Goal: Task Accomplishment & Management: Manage account settings

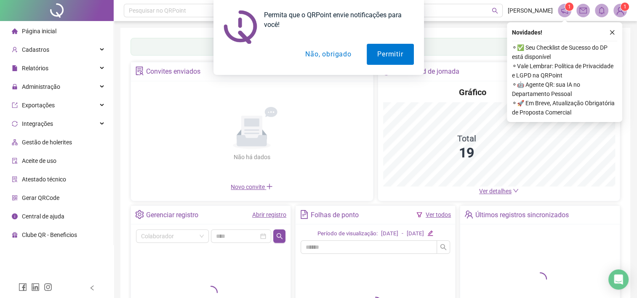
click at [324, 57] on button "Não, obrigado" at bounding box center [328, 54] width 67 height 21
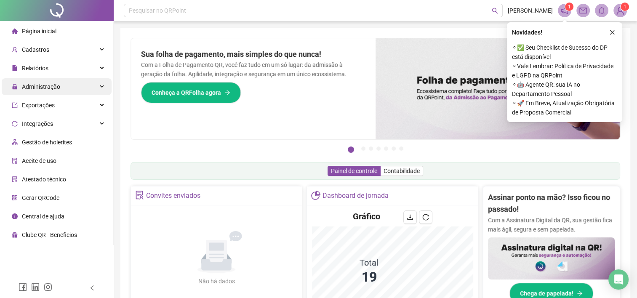
click at [101, 88] on div "Administração" at bounding box center [57, 86] width 110 height 17
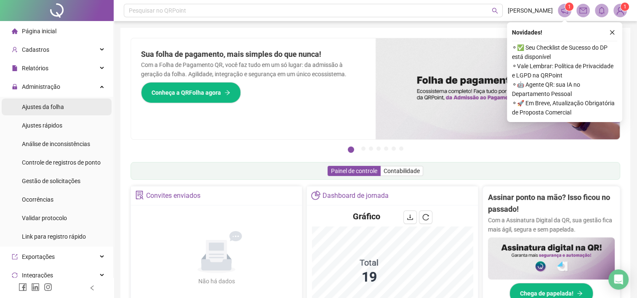
click at [51, 113] on div "Ajustes da folha" at bounding box center [43, 107] width 42 height 17
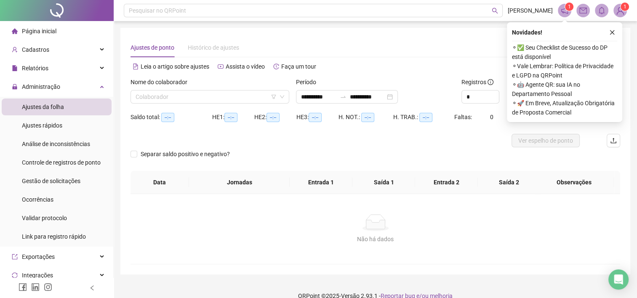
type input "**********"
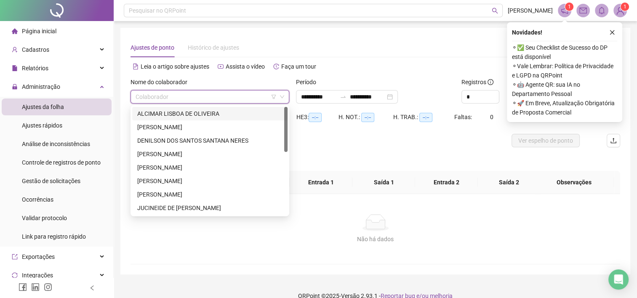
click at [221, 100] on input "search" at bounding box center [206, 97] width 141 height 13
click at [207, 168] on div "[PERSON_NAME]" at bounding box center [209, 167] width 145 height 9
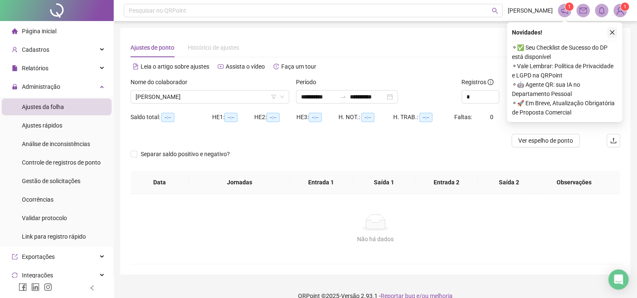
click at [611, 28] on button "button" at bounding box center [613, 32] width 10 height 10
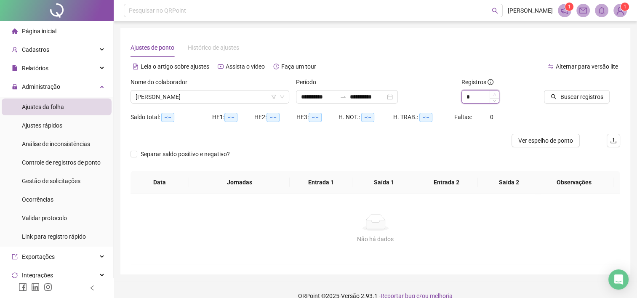
type input "*"
click at [496, 93] on icon "up" at bounding box center [494, 94] width 3 height 3
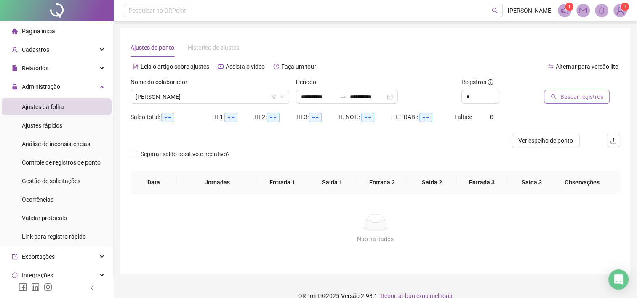
click at [576, 101] on span "Buscar registros" at bounding box center [581, 96] width 43 height 9
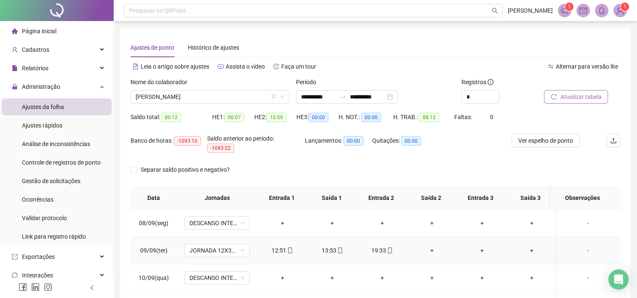
scroll to position [192, 0]
click at [555, 142] on span "Ver espelho de ponto" at bounding box center [546, 140] width 55 height 9
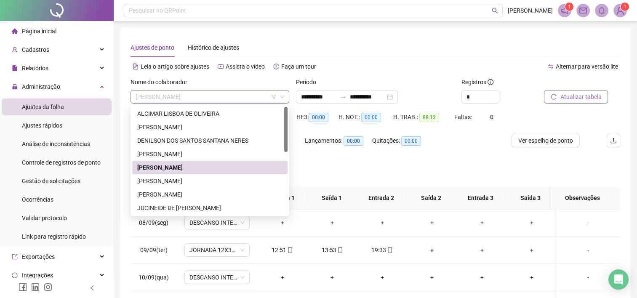
drag, startPoint x: 220, startPoint y: 94, endPoint x: 146, endPoint y: 98, distance: 74.3
click at [146, 98] on span "[PERSON_NAME]" at bounding box center [210, 97] width 149 height 13
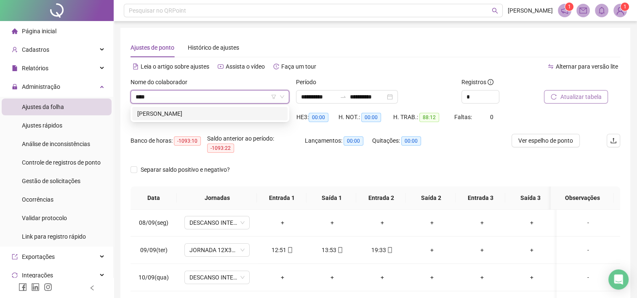
type input "*****"
click at [192, 112] on div "[PERSON_NAME]" at bounding box center [209, 113] width 145 height 9
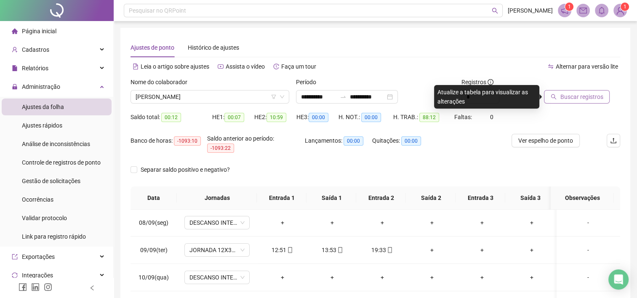
click at [568, 95] on span "Buscar registros" at bounding box center [581, 96] width 43 height 9
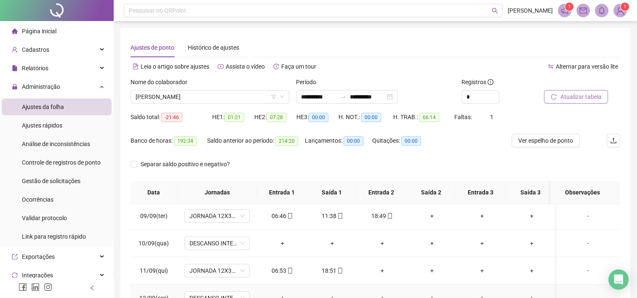
scroll to position [221, 0]
click at [578, 104] on div "Atualizar tabela" at bounding box center [582, 94] width 83 height 33
click at [578, 99] on span "Atualizar tabela" at bounding box center [580, 96] width 41 height 9
click at [551, 145] on button "Ver espelho de ponto" at bounding box center [546, 140] width 68 height 13
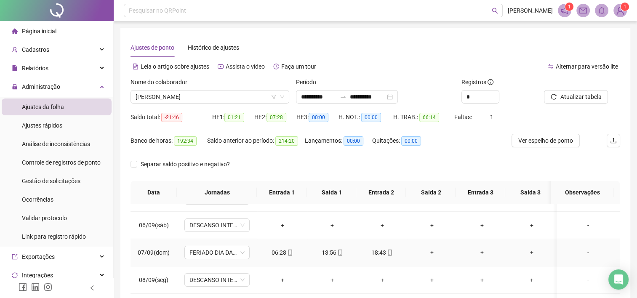
scroll to position [125, 0]
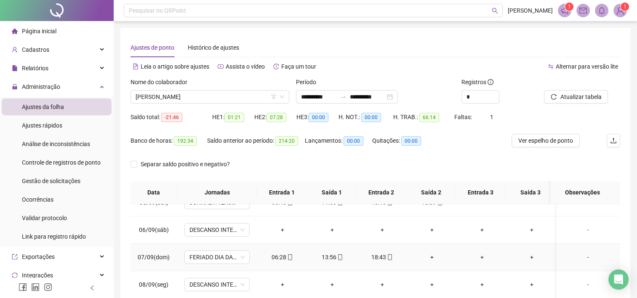
click at [433, 255] on div "+" at bounding box center [432, 257] width 37 height 9
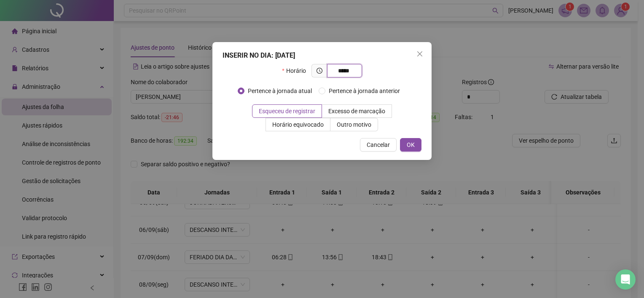
type input "*****"
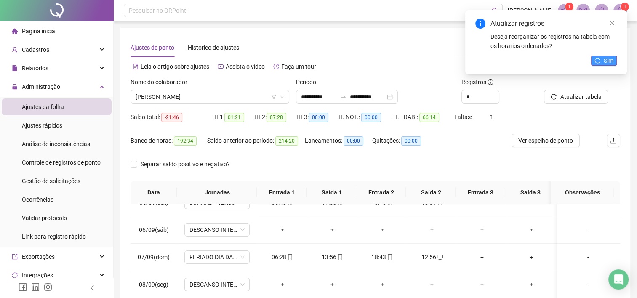
click at [610, 59] on span "Sim" at bounding box center [609, 60] width 10 height 9
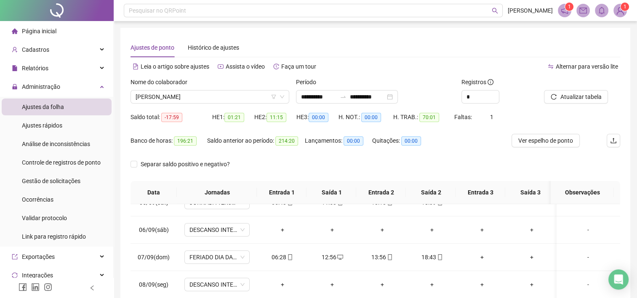
click at [585, 96] on span "Atualizar tabela" at bounding box center [580, 96] width 41 height 9
click at [554, 138] on span "Ver espelho de ponto" at bounding box center [546, 140] width 55 height 9
click at [235, 97] on span "[PERSON_NAME]" at bounding box center [210, 97] width 149 height 13
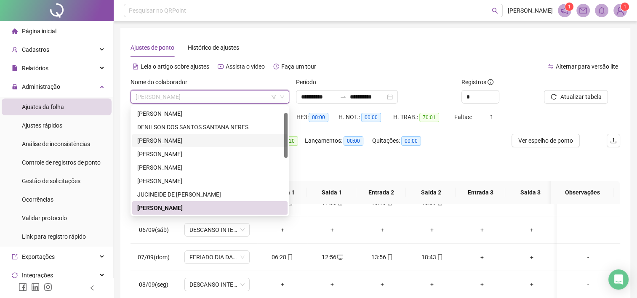
click at [208, 140] on div "[PERSON_NAME]" at bounding box center [209, 140] width 145 height 9
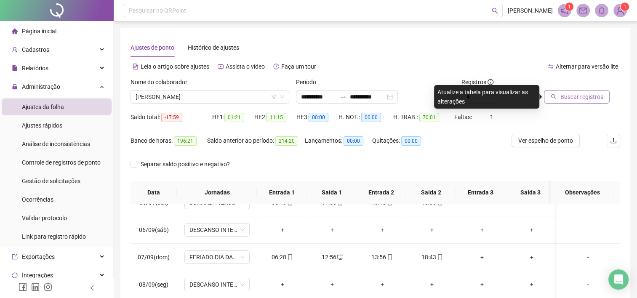
click at [592, 92] on span "Buscar registros" at bounding box center [581, 96] width 43 height 9
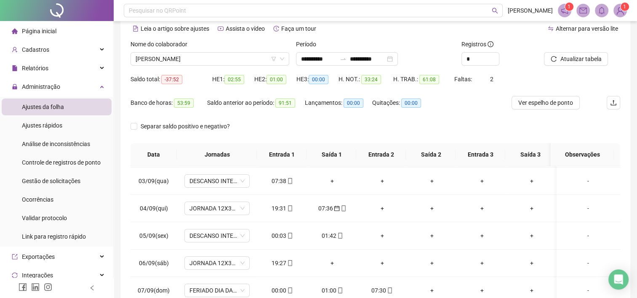
scroll to position [0, 0]
click at [281, 180] on div "19:30" at bounding box center [282, 179] width 37 height 9
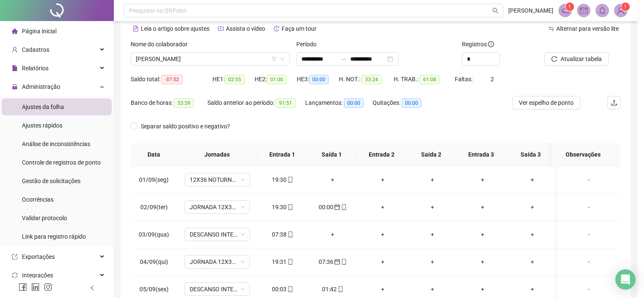
type input "**********"
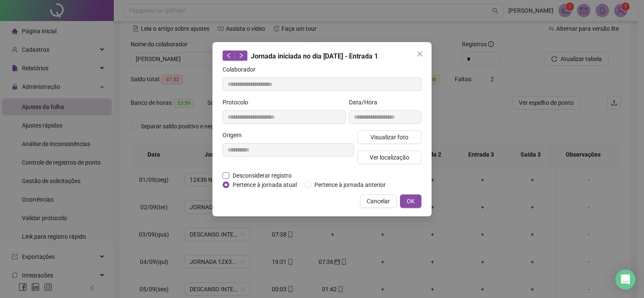
click at [282, 174] on span "Desconsiderar registro" at bounding box center [262, 175] width 66 height 9
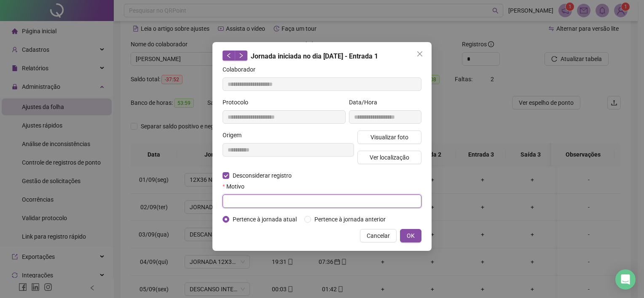
click at [288, 197] on input "text" at bounding box center [321, 201] width 199 height 13
type input "**********"
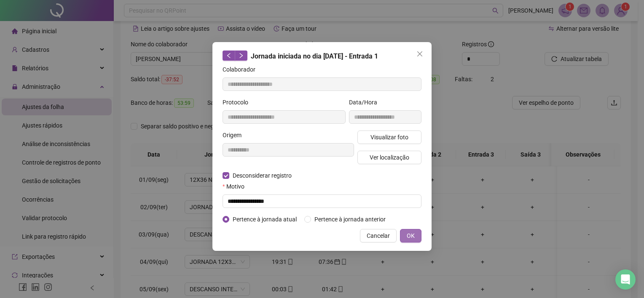
click at [408, 233] on span "OK" at bounding box center [411, 235] width 8 height 9
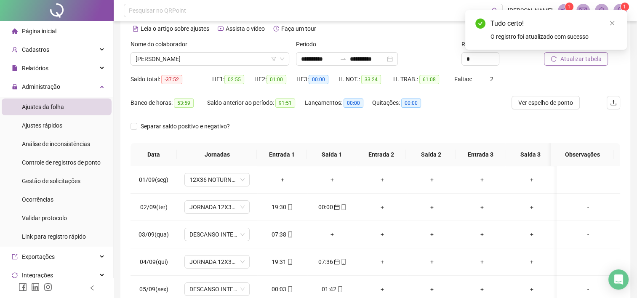
click at [585, 62] on span "Atualizar tabela" at bounding box center [580, 58] width 41 height 9
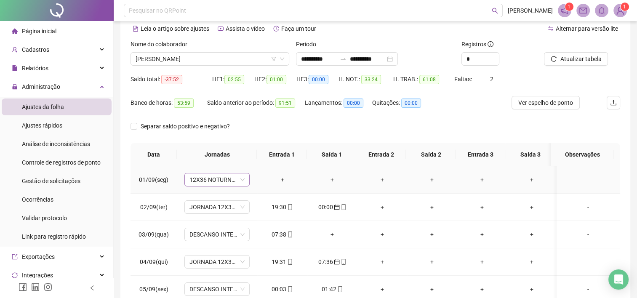
click at [231, 180] on span "12X36 NOTURNO 1 003/2020" at bounding box center [217, 180] width 55 height 13
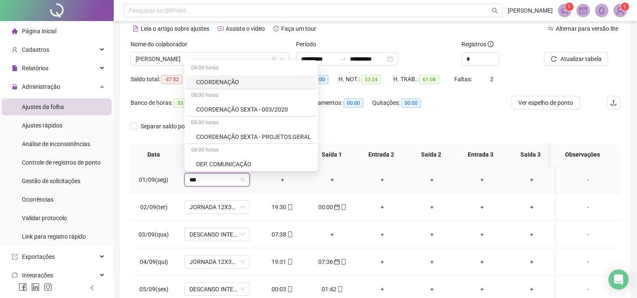
type input "****"
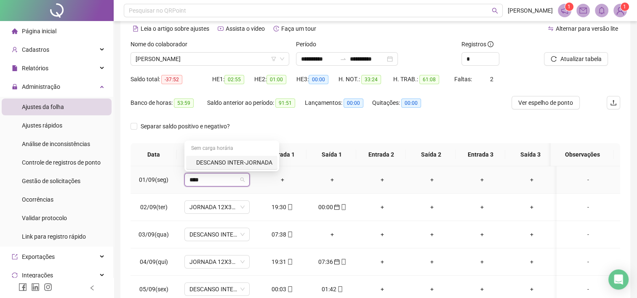
click at [245, 160] on div "DESCANSO INTER-JORNADA" at bounding box center [234, 162] width 76 height 9
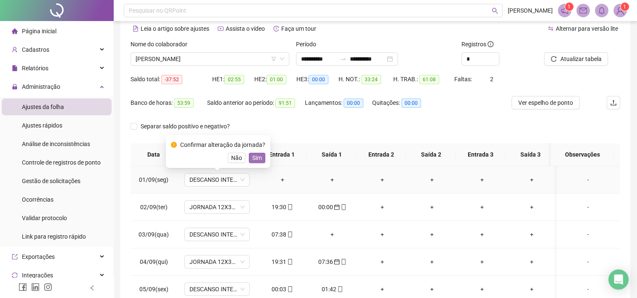
click at [258, 156] on span "Sim" at bounding box center [257, 157] width 10 height 9
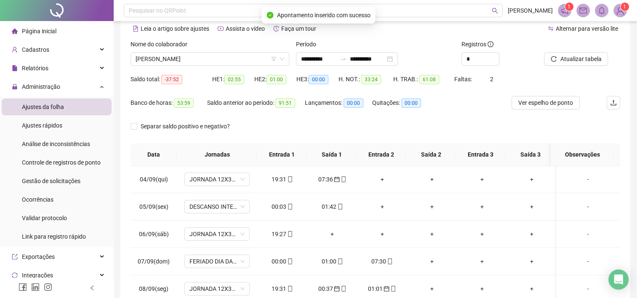
scroll to position [83, 0]
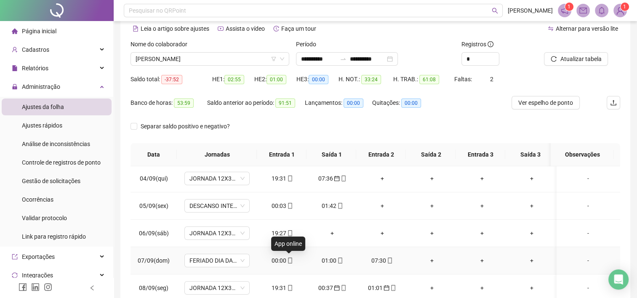
click at [290, 261] on icon "mobile" at bounding box center [290, 261] width 6 height 6
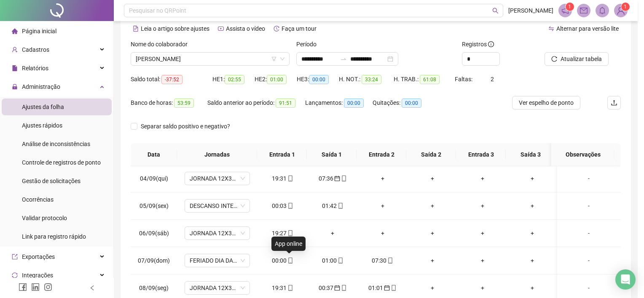
type input "**********"
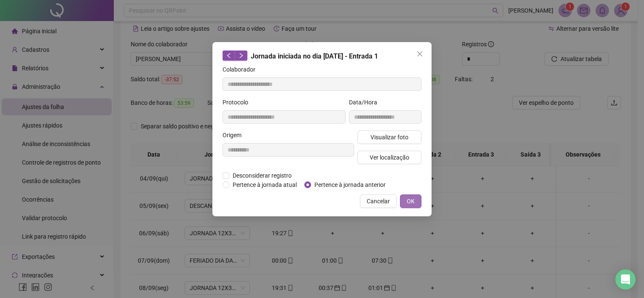
click at [411, 204] on span "OK" at bounding box center [411, 201] width 8 height 9
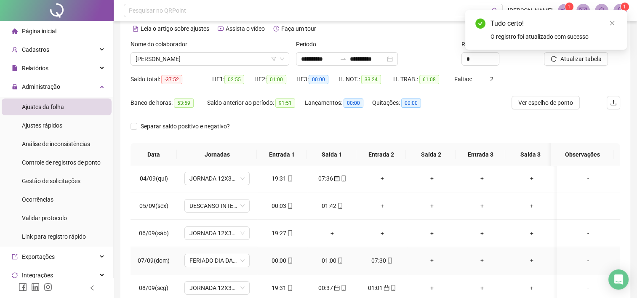
click at [326, 263] on div "01:00" at bounding box center [332, 260] width 37 height 9
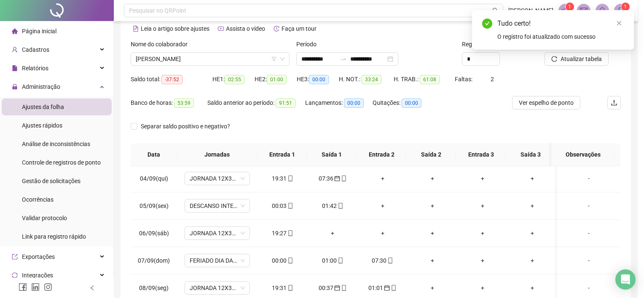
type input "**********"
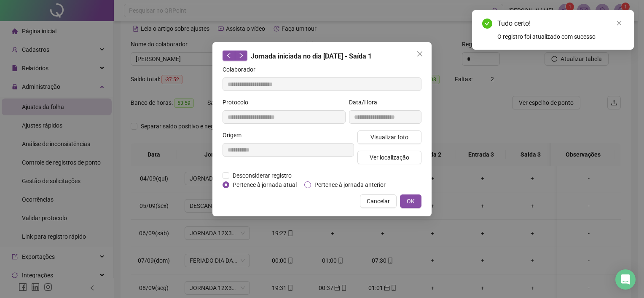
click at [347, 185] on span "Pertence à jornada anterior" at bounding box center [350, 184] width 78 height 9
drag, startPoint x: 426, startPoint y: 199, endPoint x: 416, endPoint y: 199, distance: 9.3
click at [416, 199] on div "**********" at bounding box center [321, 129] width 219 height 174
click at [416, 199] on button "OK" at bounding box center [410, 201] width 21 height 13
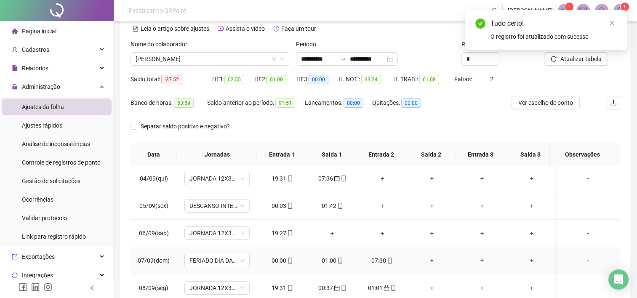
click at [378, 259] on div "07:30" at bounding box center [382, 260] width 37 height 9
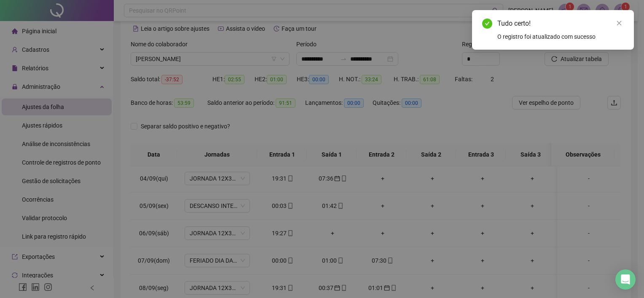
type input "**********"
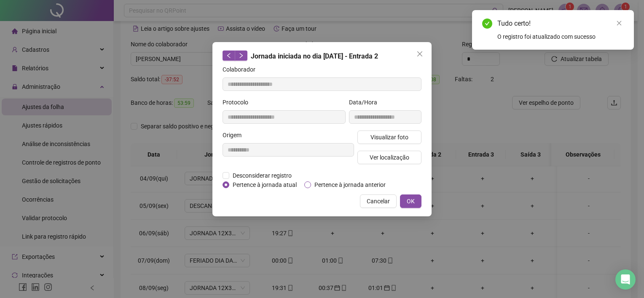
click at [334, 185] on span "Pertence à jornada anterior" at bounding box center [350, 184] width 78 height 9
click at [403, 198] on button "OK" at bounding box center [410, 201] width 21 height 13
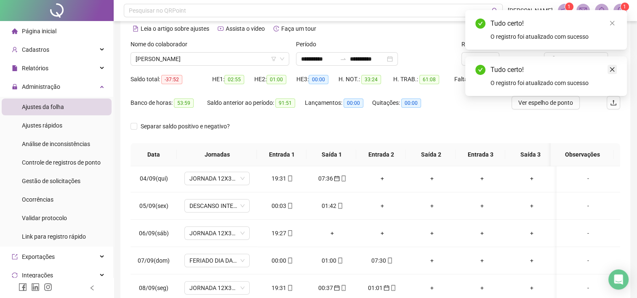
click at [612, 71] on icon "close" at bounding box center [613, 70] width 6 height 6
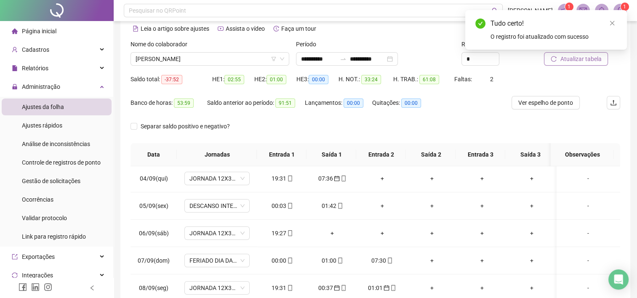
click at [588, 59] on span "Atualizar tabela" at bounding box center [580, 58] width 41 height 9
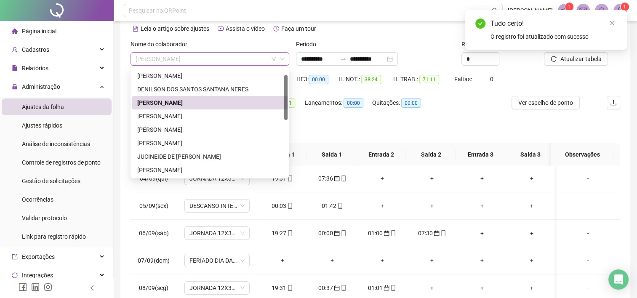
click at [222, 57] on span "[PERSON_NAME]" at bounding box center [210, 59] width 149 height 13
click at [196, 141] on div "[PERSON_NAME]" at bounding box center [209, 143] width 145 height 9
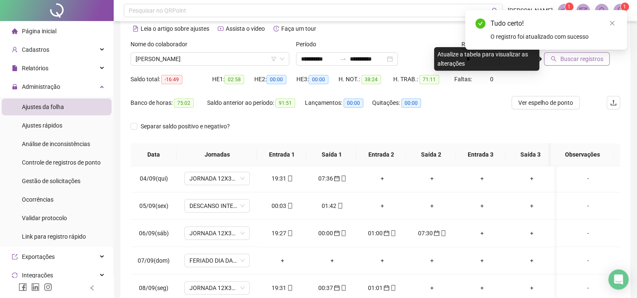
click at [595, 64] on button "Buscar registros" at bounding box center [577, 58] width 66 height 13
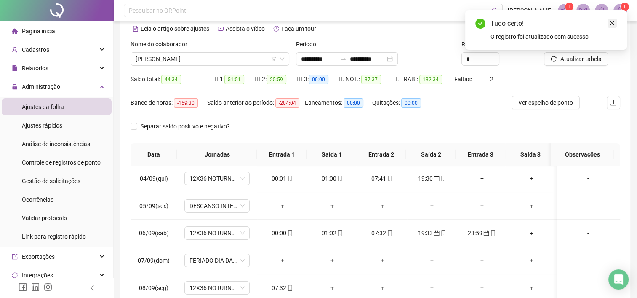
click at [610, 21] on icon "close" at bounding box center [613, 23] width 6 height 6
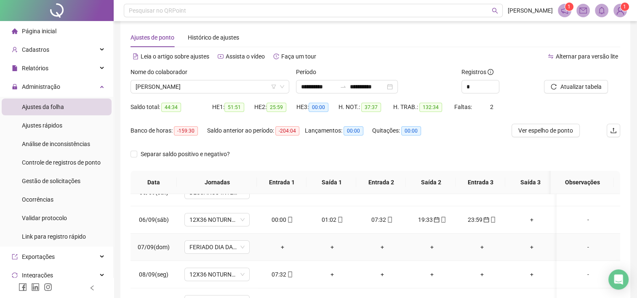
scroll to position [126, 0]
click at [285, 273] on div "07:32" at bounding box center [282, 273] width 37 height 9
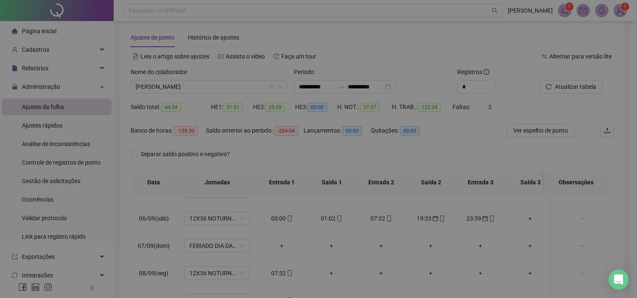
type input "**********"
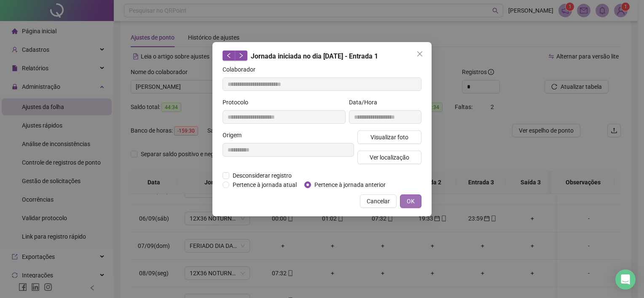
click at [410, 197] on span "OK" at bounding box center [411, 201] width 8 height 9
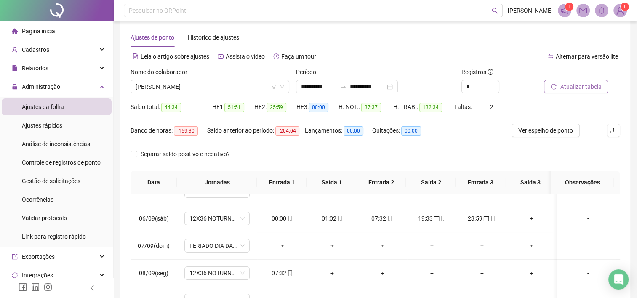
click at [564, 90] on span "Atualizar tabela" at bounding box center [580, 86] width 41 height 9
click at [283, 271] on div "+" at bounding box center [282, 273] width 37 height 9
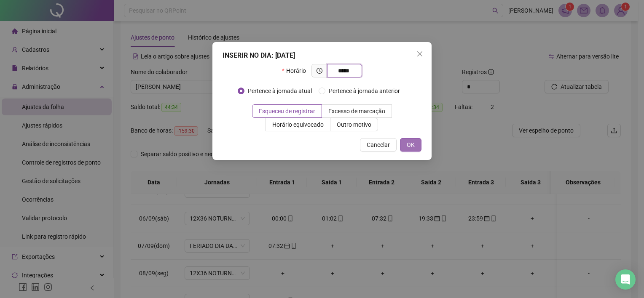
type input "*****"
click at [419, 142] on button "OK" at bounding box center [410, 144] width 21 height 13
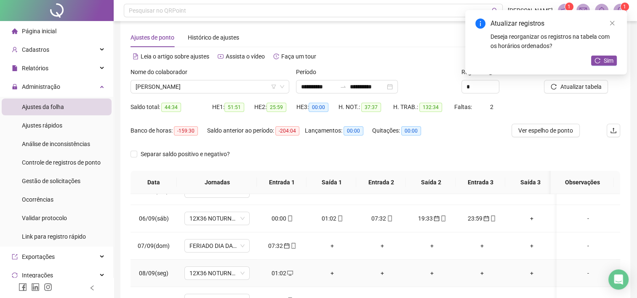
click at [333, 273] on div "+" at bounding box center [332, 273] width 37 height 9
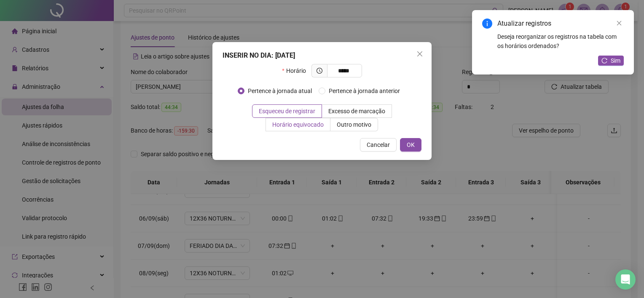
type input "*****"
click at [301, 129] on label "Horário equivocado" at bounding box center [298, 124] width 64 height 13
click at [410, 144] on span "OK" at bounding box center [411, 144] width 8 height 9
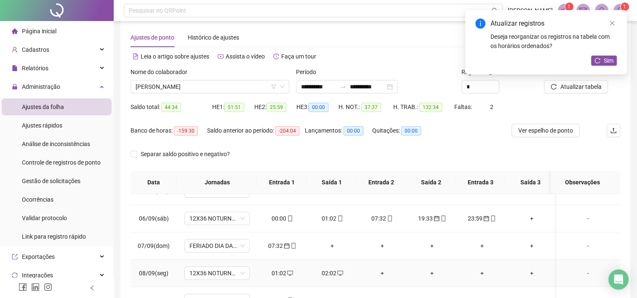
click at [381, 273] on div "+" at bounding box center [382, 273] width 37 height 9
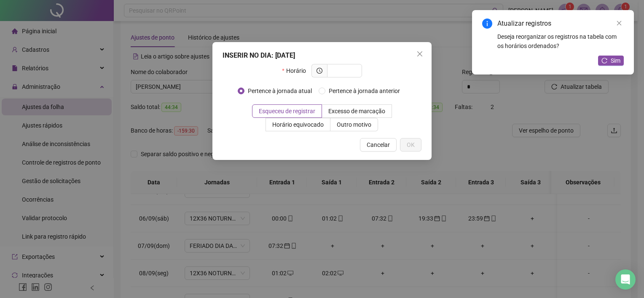
click at [381, 273] on div "INSERIR NO DIA : [DATE] Horário Pertence à jornada atual Pertence à jornada ant…" at bounding box center [322, 149] width 644 height 298
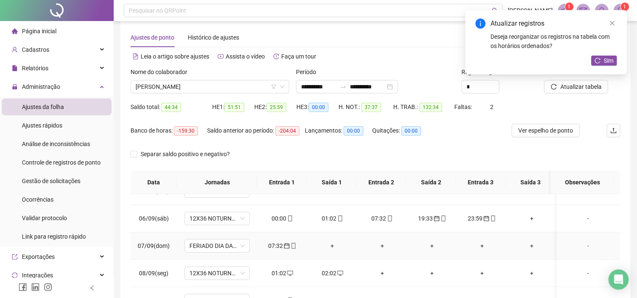
click at [381, 246] on div "+" at bounding box center [382, 245] width 37 height 9
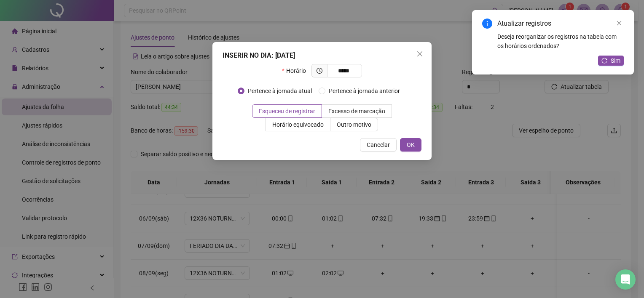
type input "*****"
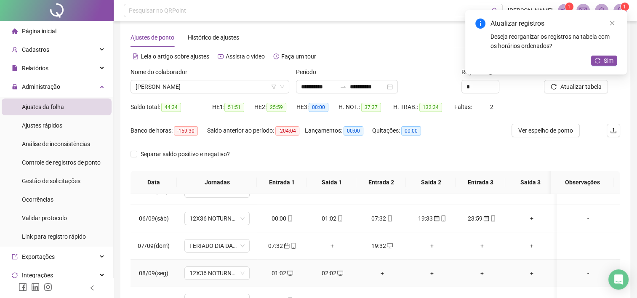
click at [287, 271] on icon "desktop" at bounding box center [290, 274] width 6 height 6
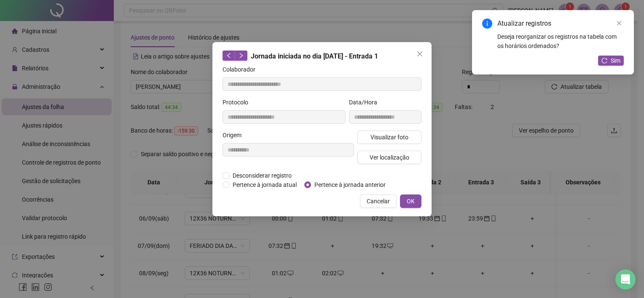
type input "**********"
click at [324, 182] on span "Pertence à jornada anterior" at bounding box center [350, 184] width 78 height 9
click at [406, 199] on button "OK" at bounding box center [410, 201] width 21 height 13
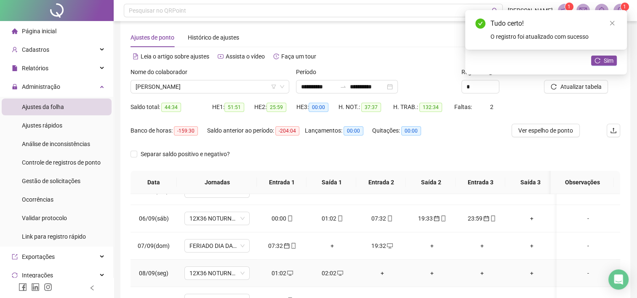
click at [332, 271] on div "02:02" at bounding box center [332, 273] width 37 height 9
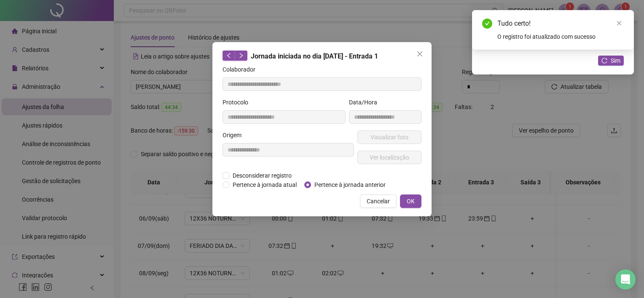
type input "**********"
click at [356, 185] on span "Pertence à jornada anterior" at bounding box center [350, 184] width 78 height 9
click at [416, 198] on button "OK" at bounding box center [410, 201] width 21 height 13
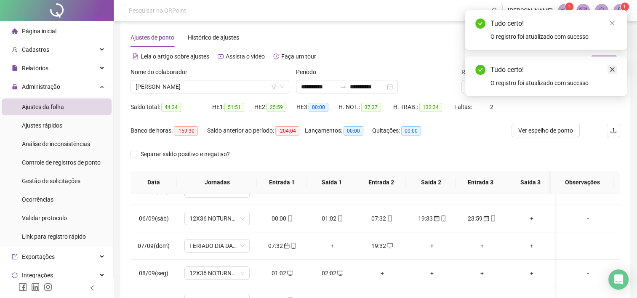
click at [613, 67] on icon "close" at bounding box center [613, 70] width 6 height 6
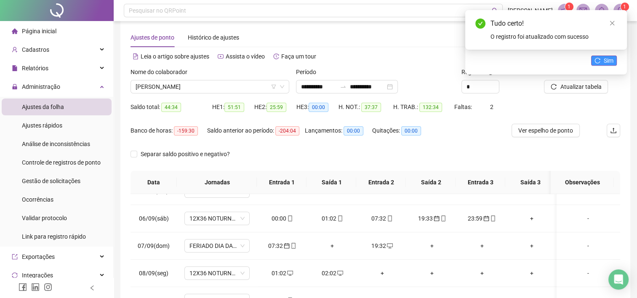
click at [609, 63] on span "Sim" at bounding box center [609, 60] width 10 height 9
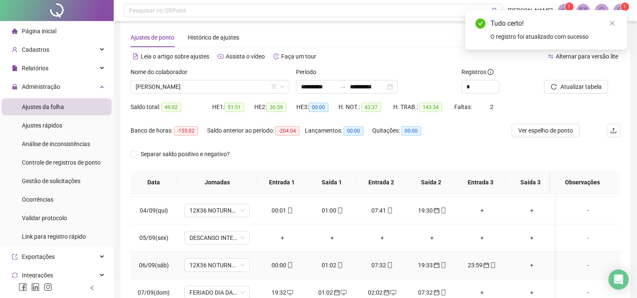
scroll to position [79, 0]
click at [281, 263] on div "00:00" at bounding box center [282, 265] width 37 height 9
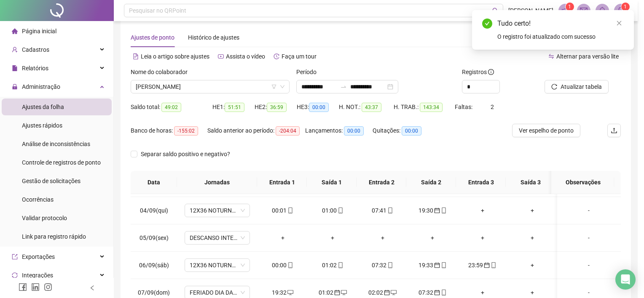
type input "**********"
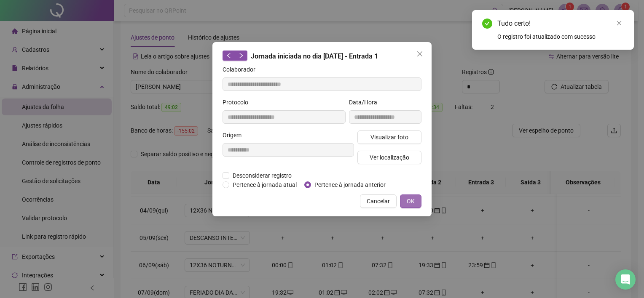
click at [411, 203] on span "OK" at bounding box center [411, 201] width 8 height 9
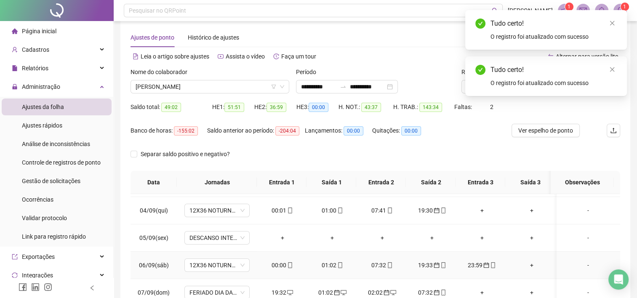
click at [327, 268] on div "01:02" at bounding box center [332, 265] width 37 height 9
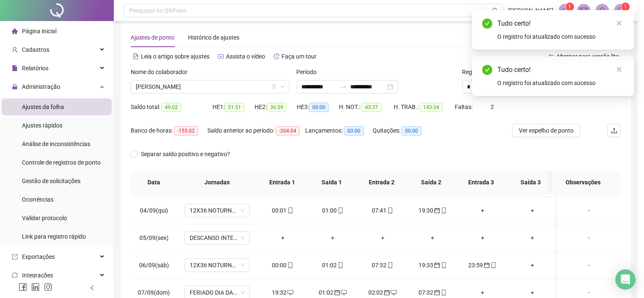
type input "**********"
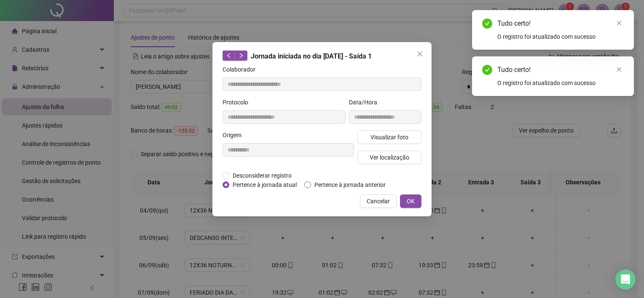
click at [324, 186] on span "Pertence à jornada anterior" at bounding box center [350, 184] width 78 height 9
click at [404, 199] on button "OK" at bounding box center [410, 201] width 21 height 13
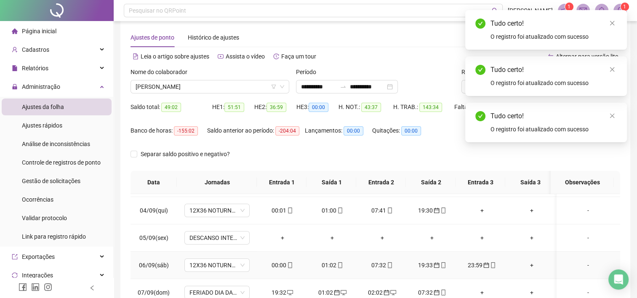
click at [376, 268] on div "07:32" at bounding box center [382, 265] width 37 height 9
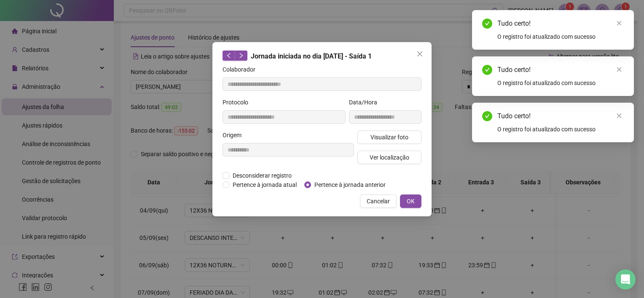
type input "**********"
click at [359, 181] on span "Pertence à jornada anterior" at bounding box center [350, 184] width 78 height 9
click at [413, 197] on span "OK" at bounding box center [411, 201] width 8 height 9
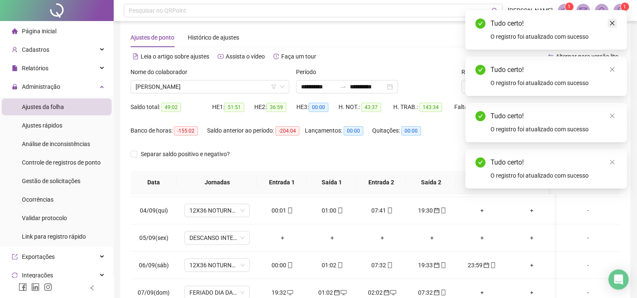
click at [615, 22] on icon "close" at bounding box center [613, 23] width 6 height 6
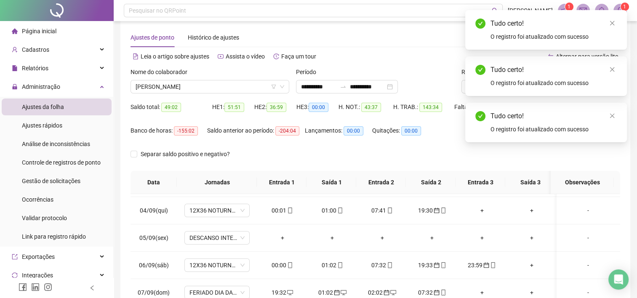
click at [615, 22] on icon "close" at bounding box center [613, 23] width 6 height 6
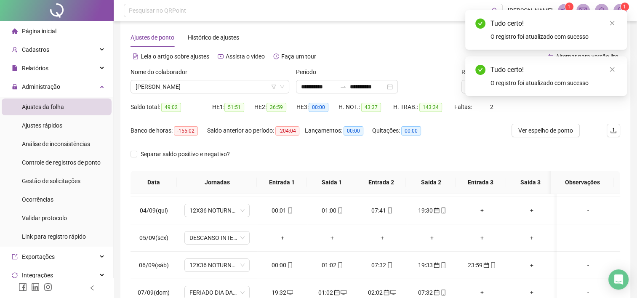
click at [615, 22] on icon "close" at bounding box center [613, 23] width 6 height 6
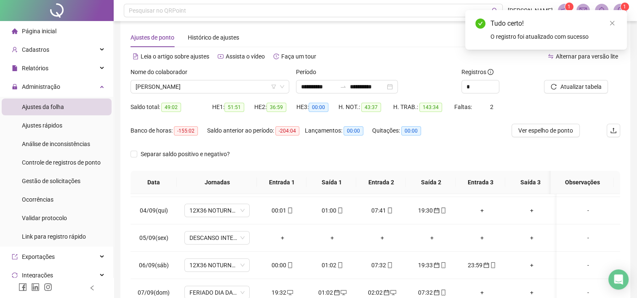
click at [615, 22] on icon "close" at bounding box center [613, 23] width 6 height 6
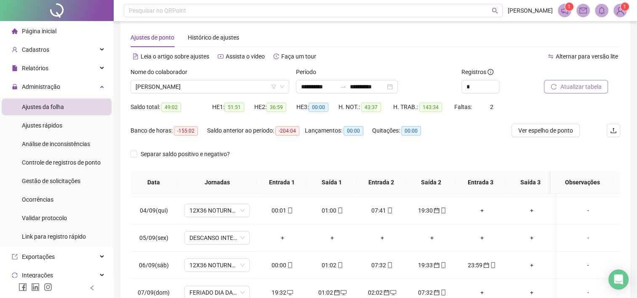
click at [586, 86] on span "Atualizar tabela" at bounding box center [580, 86] width 41 height 9
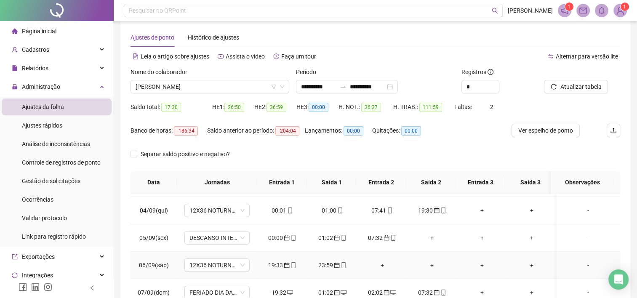
click at [277, 264] on div "19:33" at bounding box center [282, 265] width 37 height 9
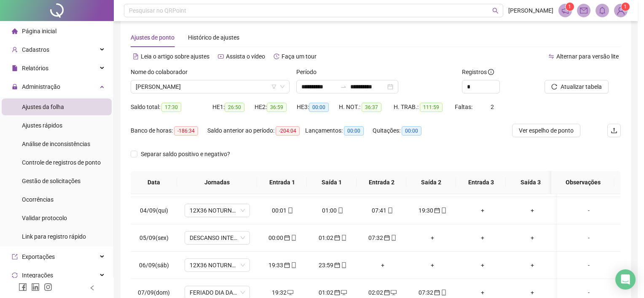
type input "**********"
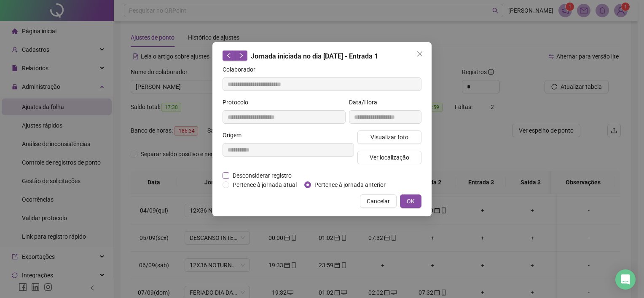
click at [270, 177] on span "Desconsiderar registro" at bounding box center [262, 175] width 66 height 9
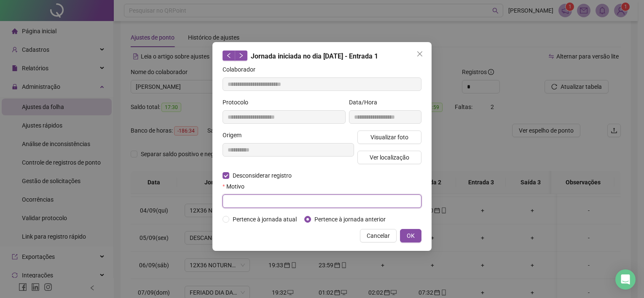
click at [316, 204] on input "text" at bounding box center [321, 201] width 199 height 13
drag, startPoint x: 280, startPoint y: 198, endPoint x: 213, endPoint y: 200, distance: 66.6
click at [213, 200] on div "**********" at bounding box center [321, 146] width 219 height 209
type input "**********"
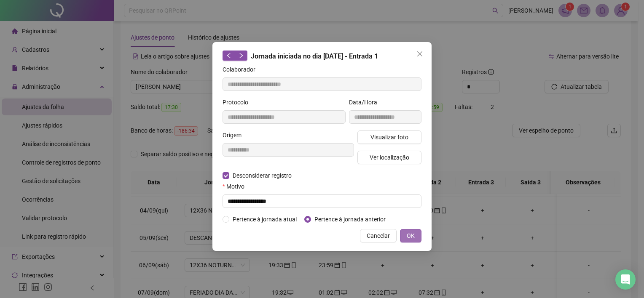
click at [408, 236] on span "OK" at bounding box center [411, 235] width 8 height 9
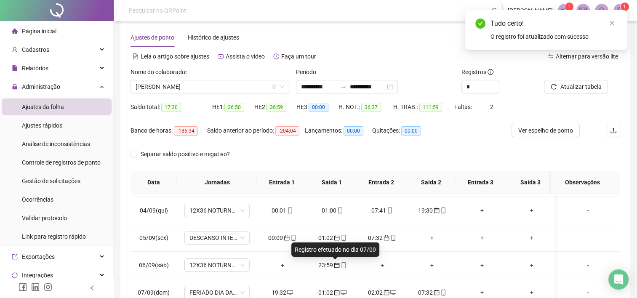
click at [334, 263] on icon "calendar" at bounding box center [336, 265] width 5 height 5
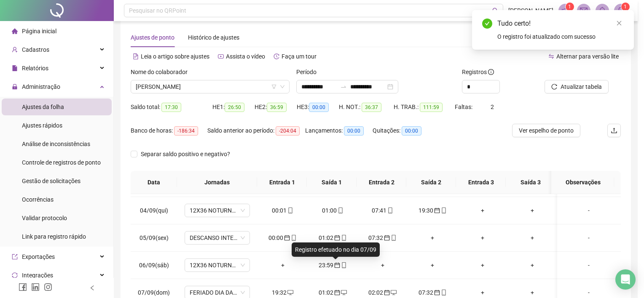
type input "**********"
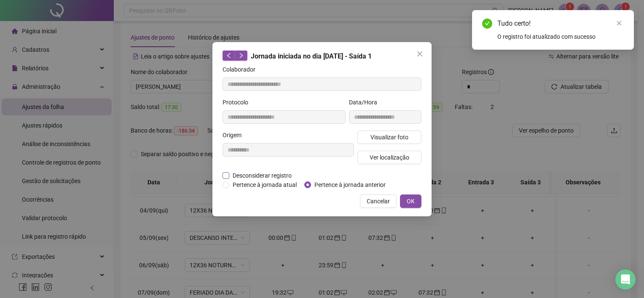
click at [265, 176] on span "Desconsiderar registro" at bounding box center [262, 175] width 66 height 9
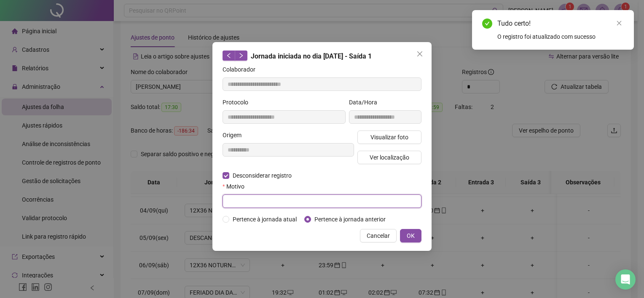
click at [274, 201] on input "text" at bounding box center [321, 201] width 199 height 13
paste input "**********"
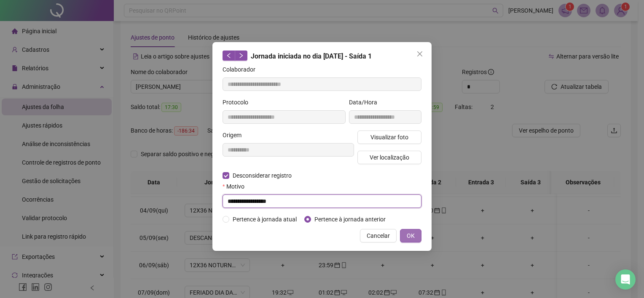
type input "**********"
click at [413, 238] on span "OK" at bounding box center [411, 235] width 8 height 9
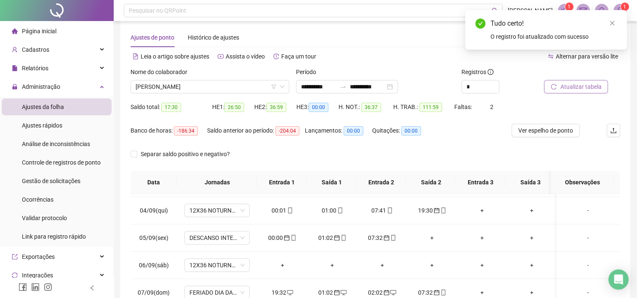
click at [576, 85] on span "Atualizar tabela" at bounding box center [580, 86] width 41 height 9
click at [555, 133] on span "Ver espelho de ponto" at bounding box center [546, 130] width 55 height 9
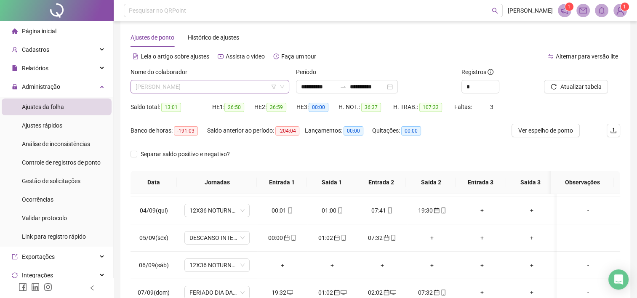
click at [251, 90] on span "[PERSON_NAME]" at bounding box center [210, 86] width 149 height 13
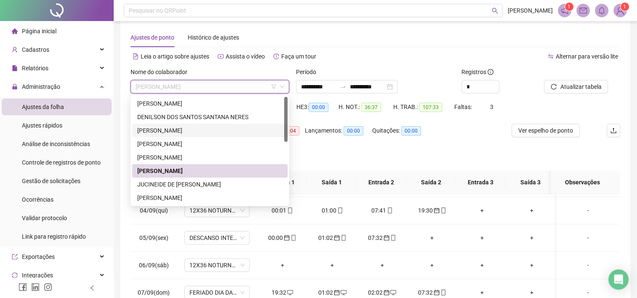
scroll to position [0, 0]
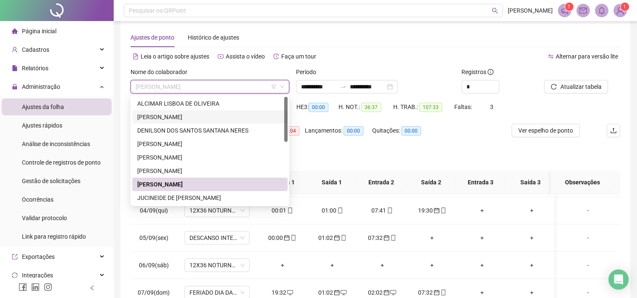
click at [209, 117] on div "[PERSON_NAME]" at bounding box center [209, 116] width 145 height 9
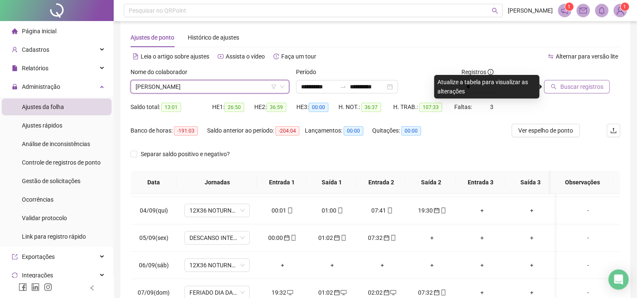
click at [568, 85] on span "Buscar registros" at bounding box center [581, 86] width 43 height 9
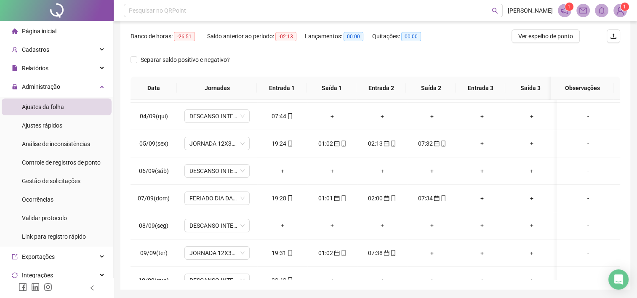
scroll to position [110, 0]
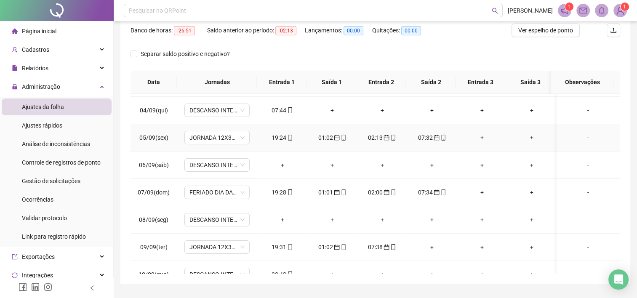
click at [516, 150] on td "+" at bounding box center [532, 137] width 50 height 27
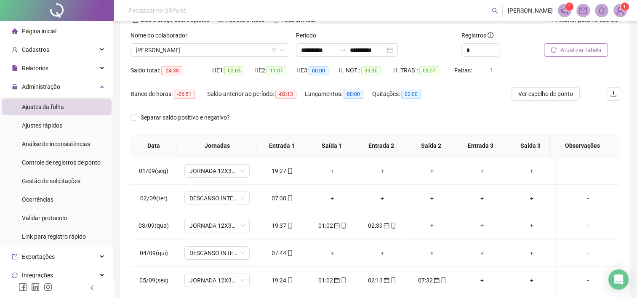
scroll to position [46, 0]
click at [553, 96] on span "Ver espelho de ponto" at bounding box center [546, 94] width 55 height 9
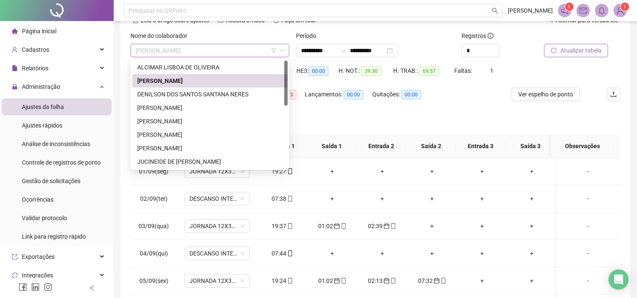
click at [246, 51] on span "[PERSON_NAME]" at bounding box center [210, 50] width 149 height 13
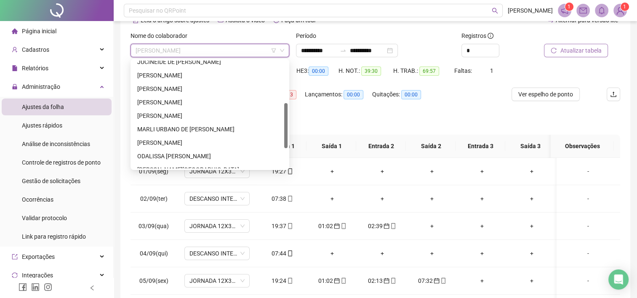
scroll to position [100, 0]
click at [216, 126] on div "MARLI URBANO DE [PERSON_NAME]" at bounding box center [209, 128] width 145 height 9
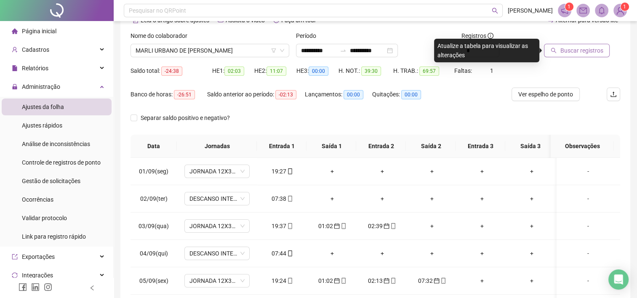
click at [568, 49] on span "Buscar registros" at bounding box center [581, 50] width 43 height 9
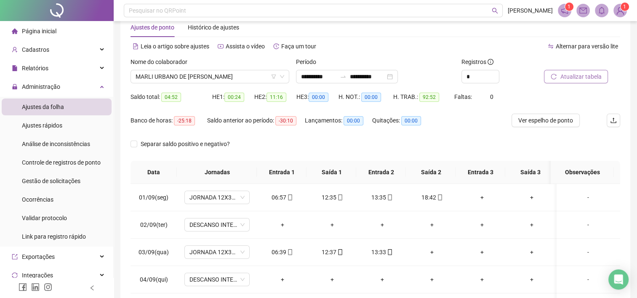
scroll to position [13, 0]
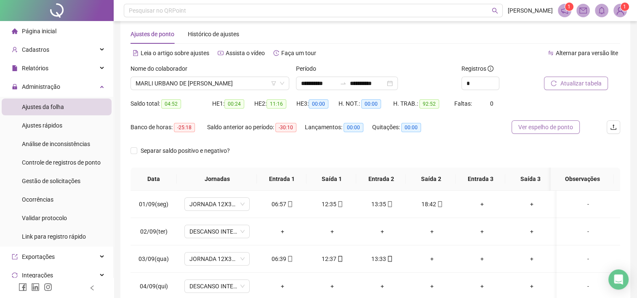
click at [558, 128] on span "Ver espelho de ponto" at bounding box center [546, 127] width 55 height 9
click at [245, 84] on span "MARLI URBANO DE [PERSON_NAME]" at bounding box center [210, 83] width 149 height 13
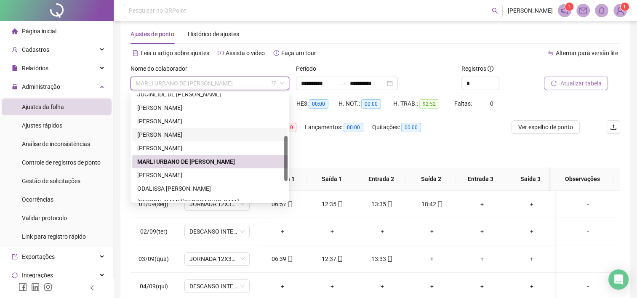
click at [224, 139] on div "[PERSON_NAME]" at bounding box center [209, 134] width 145 height 9
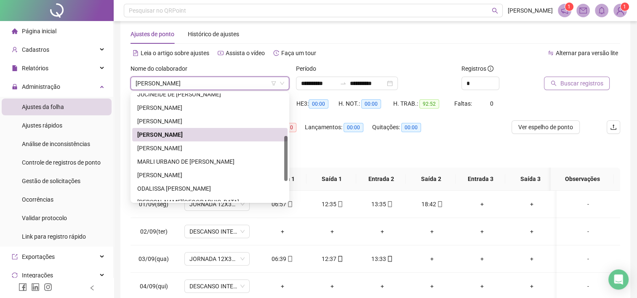
scroll to position [0, 0]
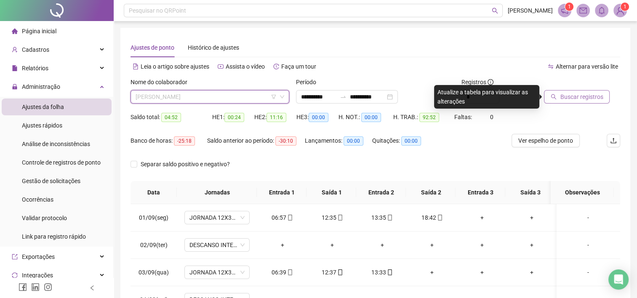
click at [252, 96] on span "[PERSON_NAME]" at bounding box center [210, 97] width 149 height 13
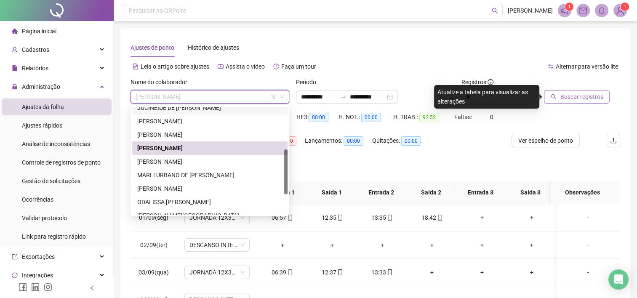
click at [224, 111] on div "JUCINEIDE DE [PERSON_NAME]" at bounding box center [209, 107] width 145 height 9
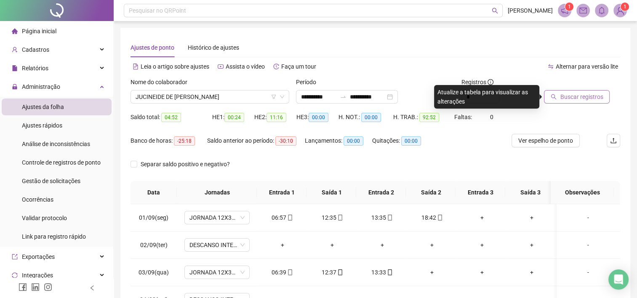
click at [582, 99] on span "Buscar registros" at bounding box center [581, 96] width 43 height 9
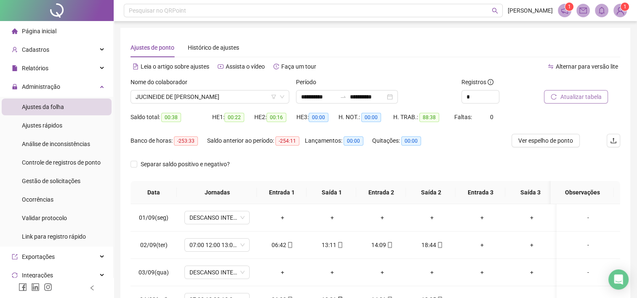
click at [556, 141] on span "Ver espelho de ponto" at bounding box center [546, 140] width 55 height 9
click at [586, 94] on span "Atualizar tabela" at bounding box center [580, 96] width 41 height 9
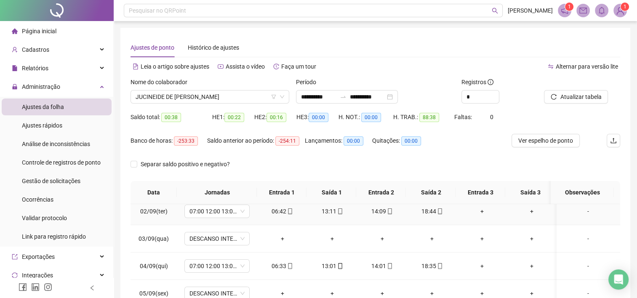
scroll to position [45, 0]
